Goal: Information Seeking & Learning: Check status

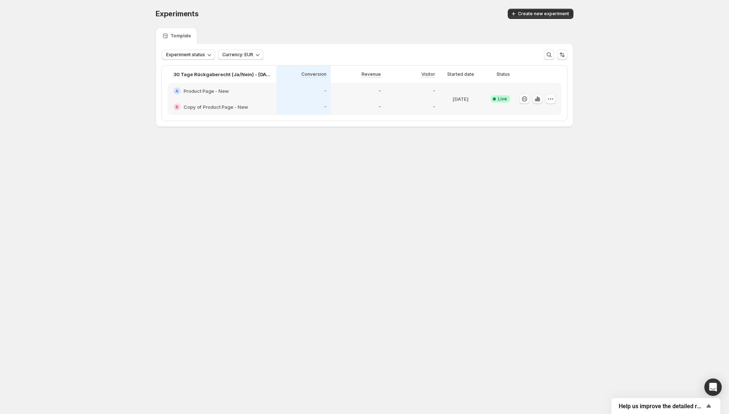
click at [537, 99] on icon "button" at bounding box center [537, 98] width 1 height 5
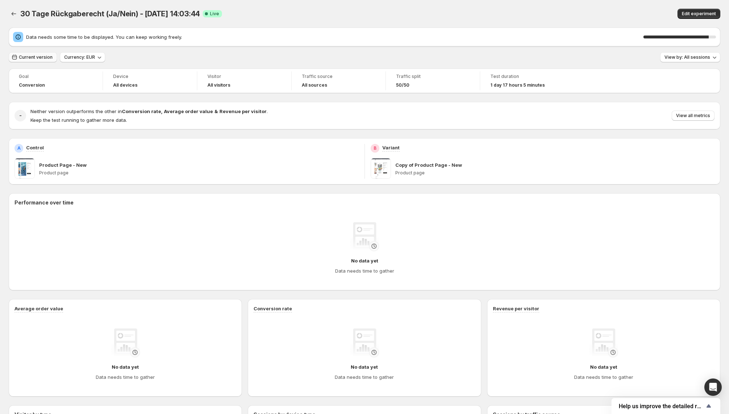
click at [47, 56] on span "Current version" at bounding box center [36, 57] width 34 height 6
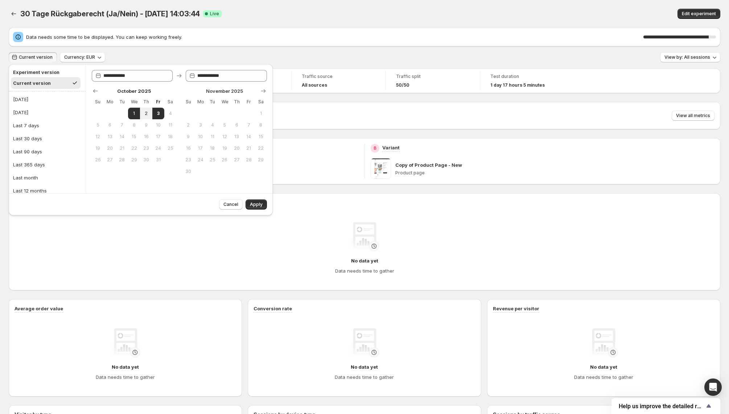
click at [47, 56] on span "Current version" at bounding box center [36, 57] width 34 height 6
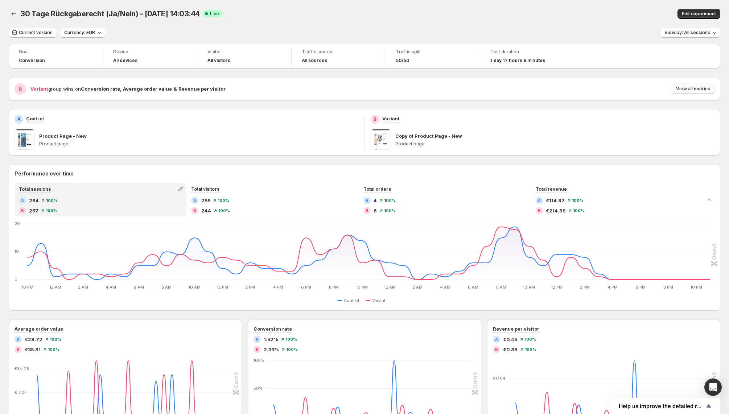
click at [703, 87] on span "View all metrics" at bounding box center [693, 89] width 34 height 6
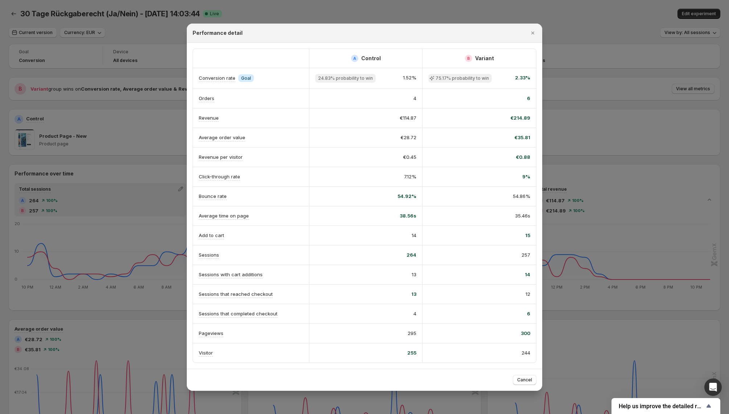
click at [130, 312] on div at bounding box center [364, 207] width 729 height 414
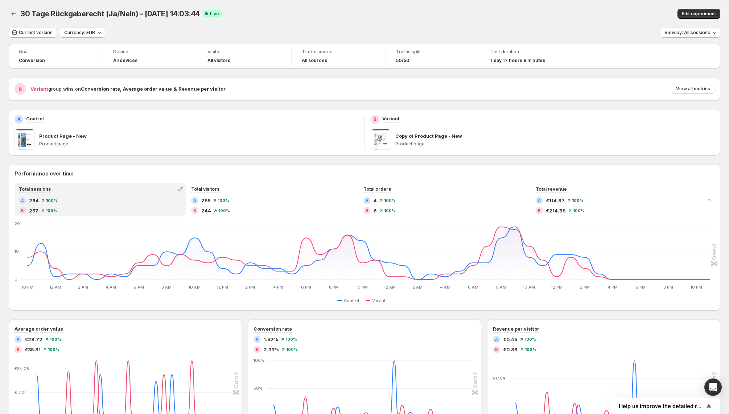
click at [316, 58] on h4 "All sources" at bounding box center [314, 61] width 25 height 6
